Goal: Find specific page/section: Find specific page/section

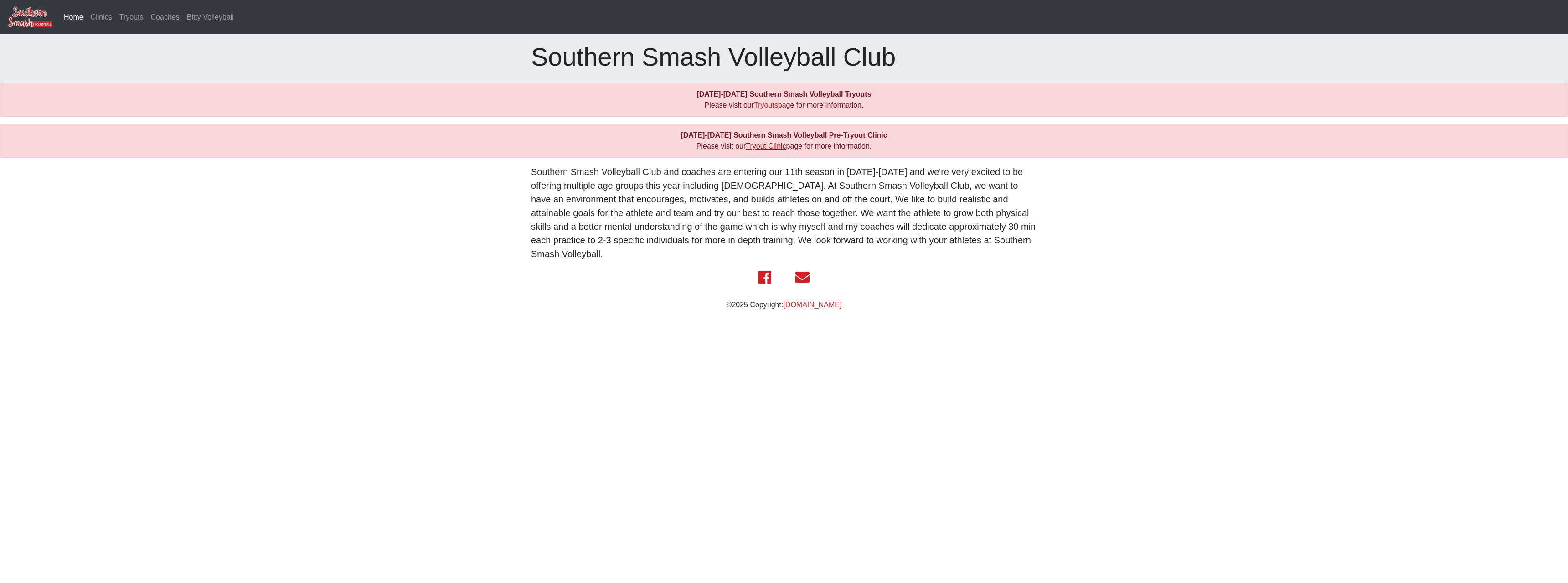
click at [767, 147] on link "Tryout Clinic" at bounding box center [766, 146] width 40 height 8
click at [769, 105] on link "Tryouts" at bounding box center [766, 105] width 24 height 8
